Goal: Information Seeking & Learning: Learn about a topic

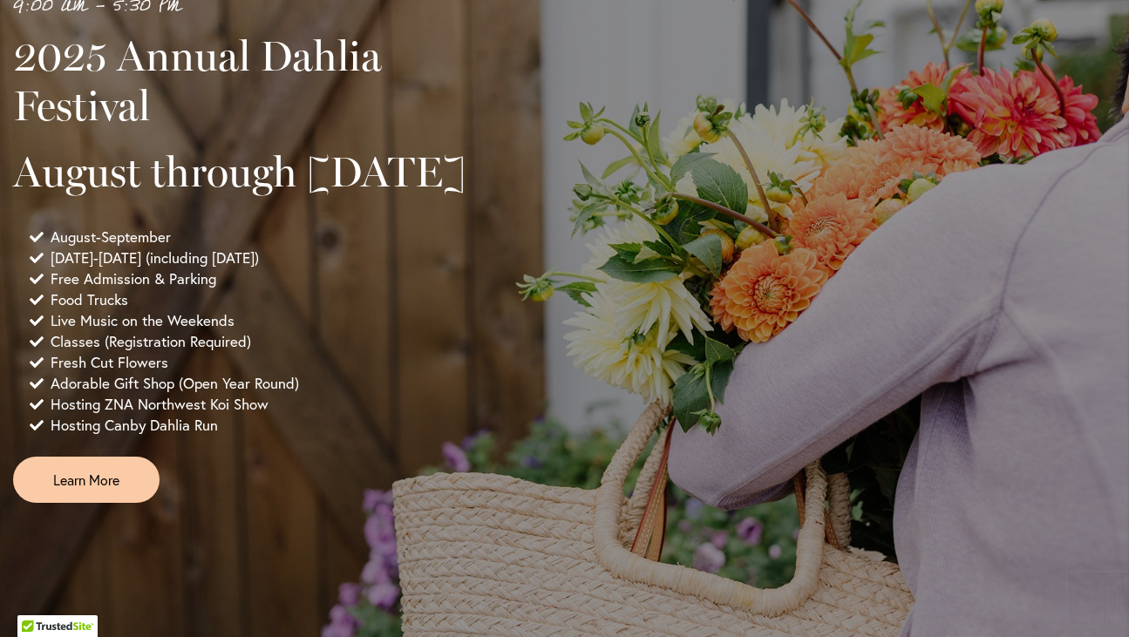
scroll to position [1293, 0]
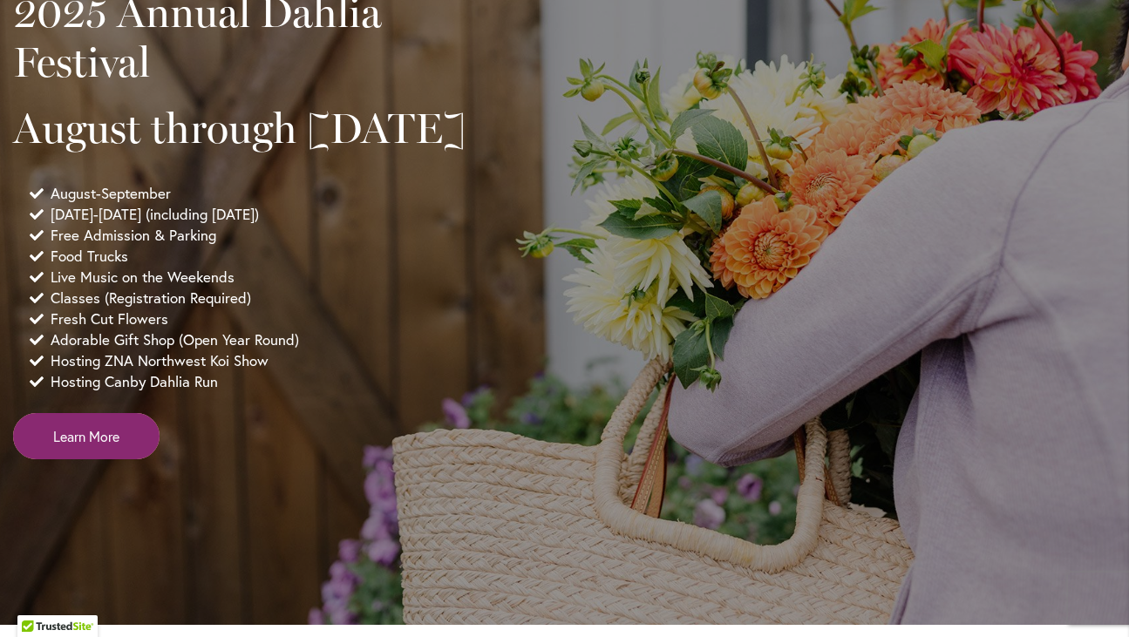
click at [105, 446] on span "Learn More" at bounding box center [86, 436] width 66 height 20
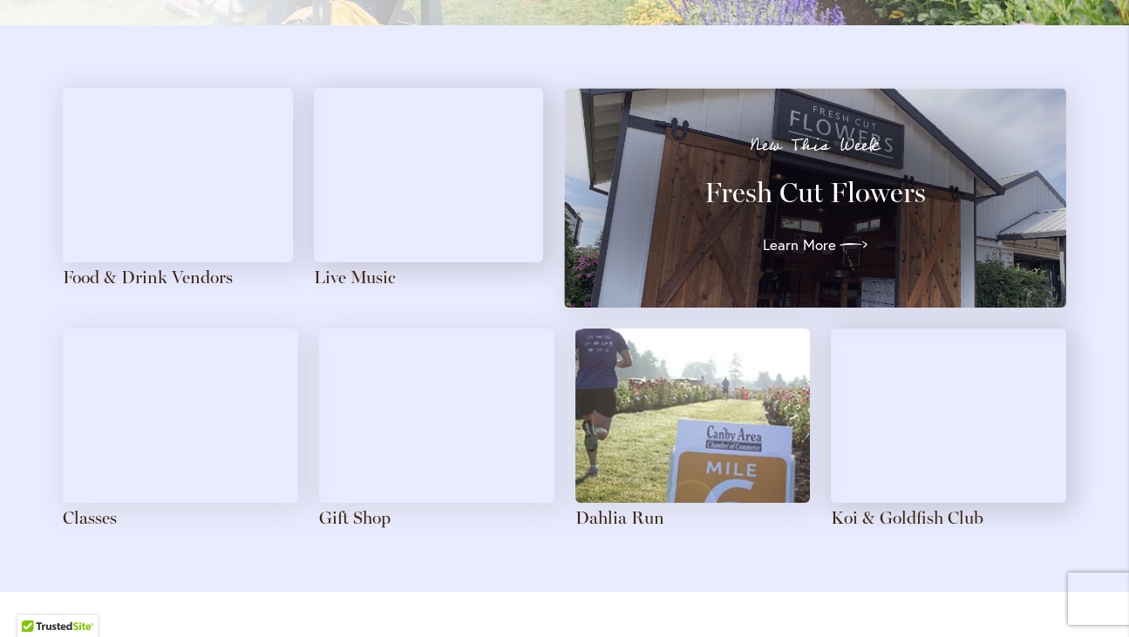
scroll to position [1948, 0]
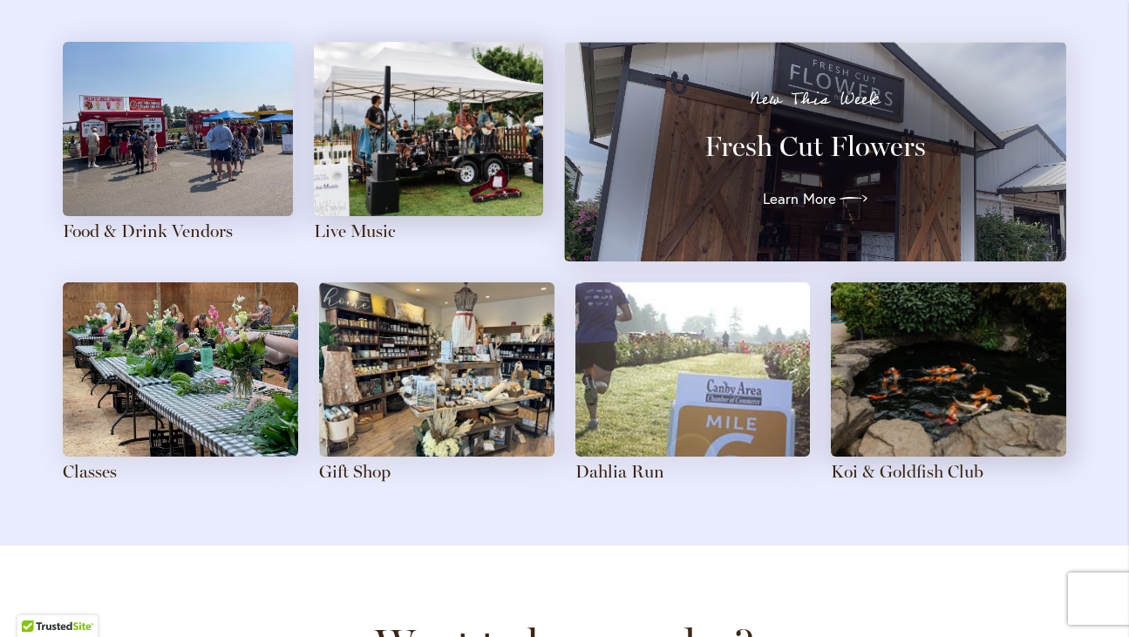
click at [183, 180] on img at bounding box center [178, 129] width 230 height 174
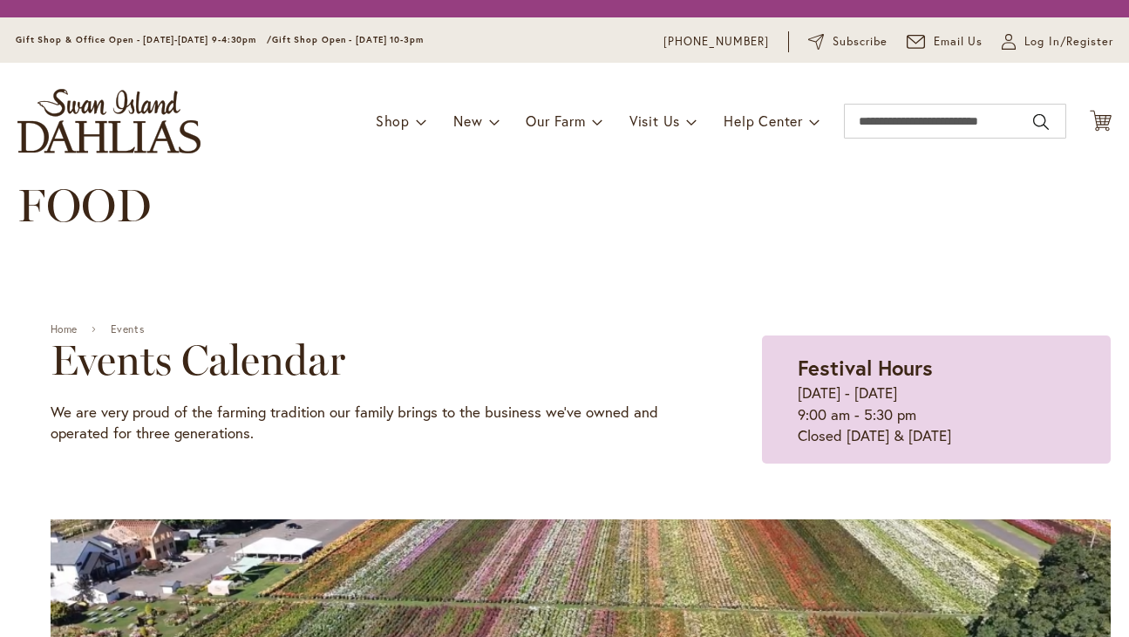
click at [183, 180] on div "FOOD" at bounding box center [564, 223] width 1094 height 87
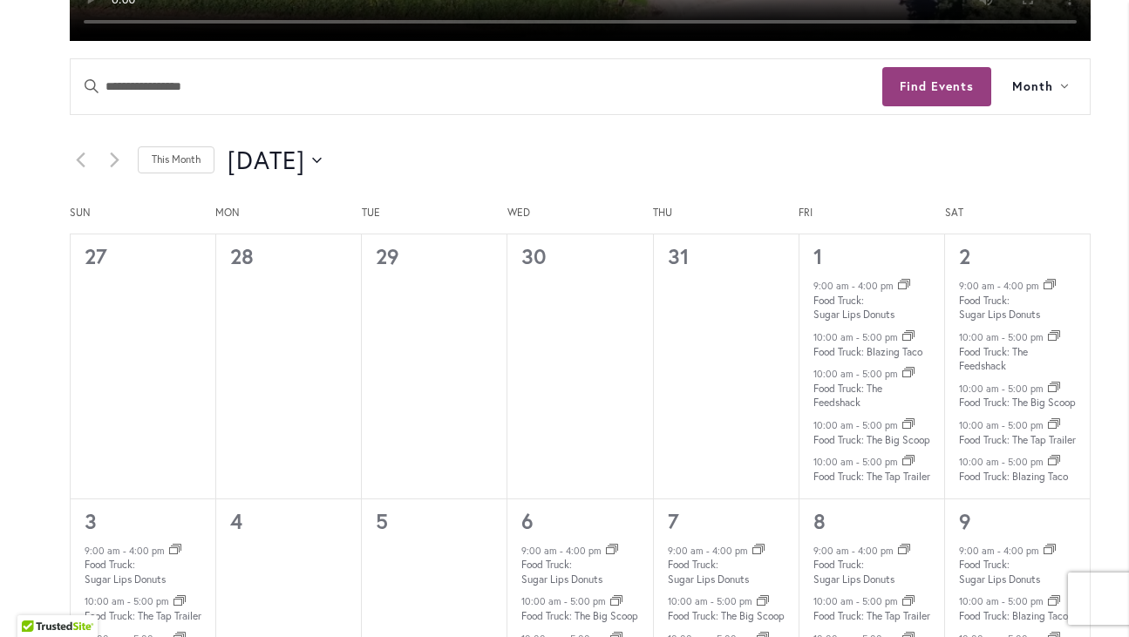
scroll to position [833, 0]
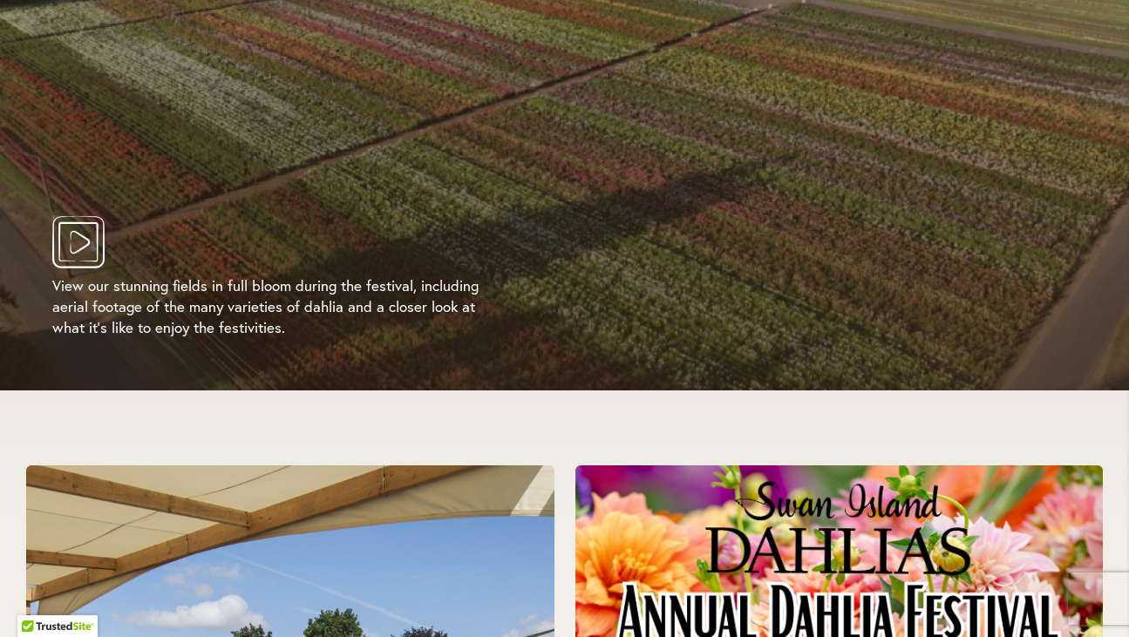
scroll to position [3447, 0]
click at [78, 236] on icon "Play Video" at bounding box center [78, 241] width 52 height 52
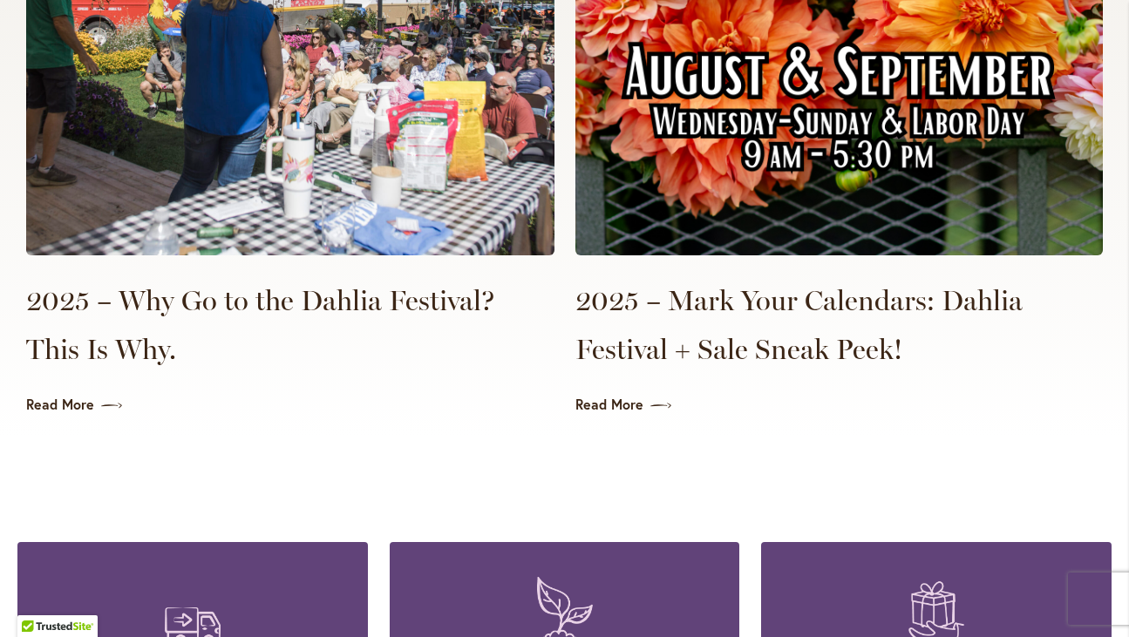
scroll to position [4206, 0]
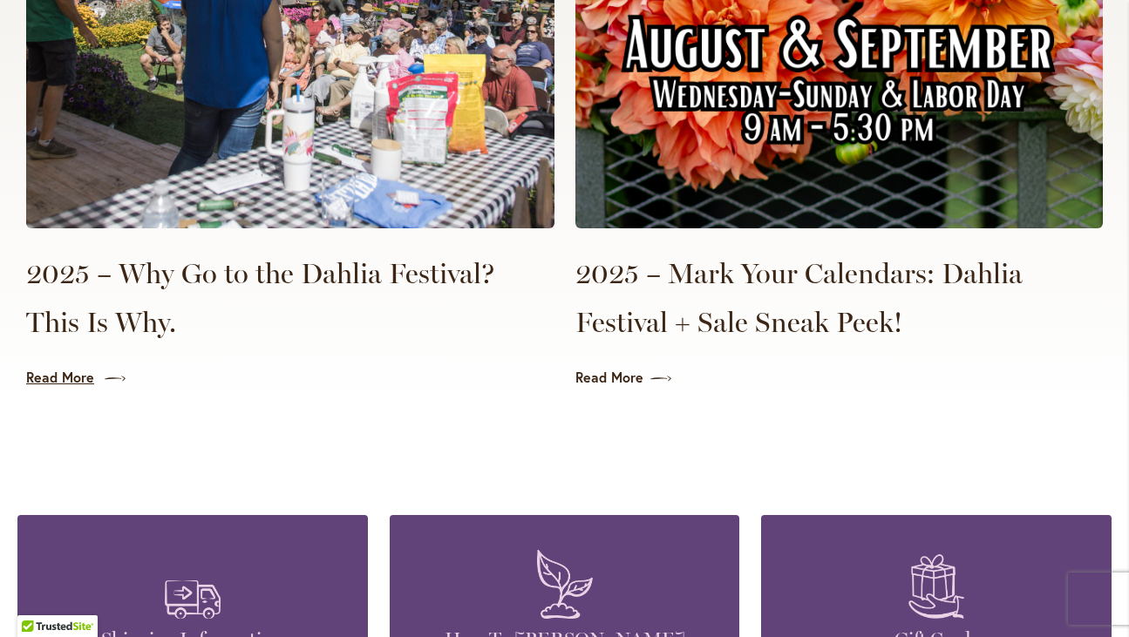
click at [71, 380] on link "Read More" at bounding box center [290, 378] width 528 height 20
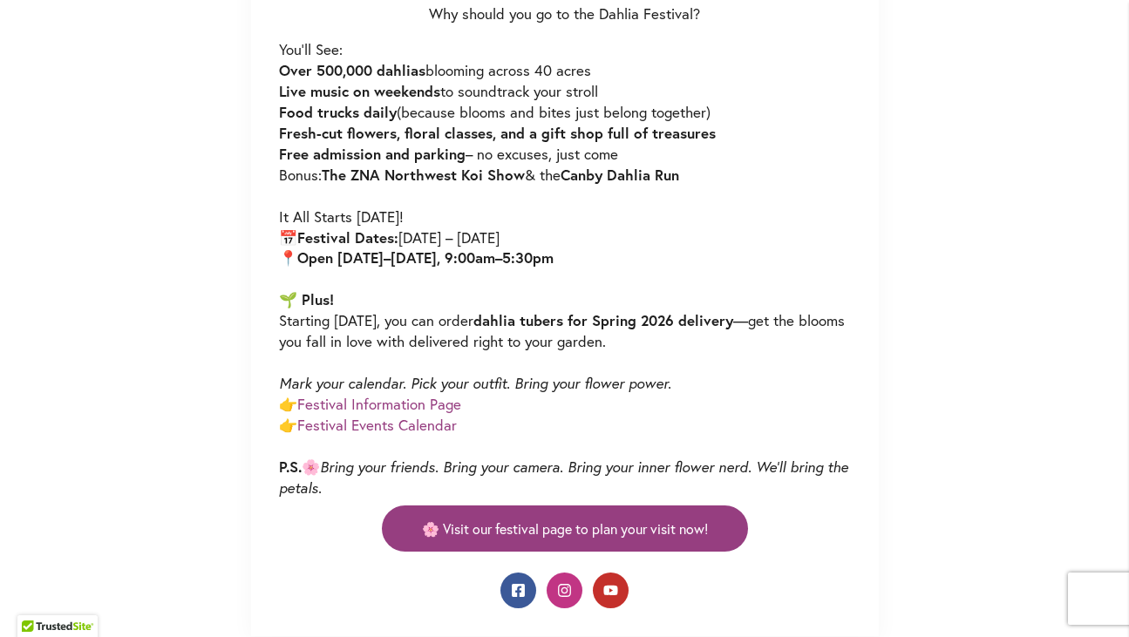
scroll to position [1110, 0]
